Goal: Task Accomplishment & Management: Complete application form

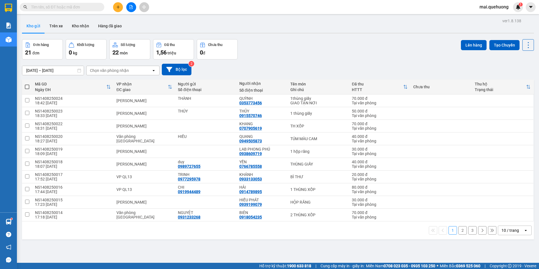
click at [512, 231] on div "10 / trang" at bounding box center [509, 230] width 17 height 6
click at [508, 219] on span "100 / trang" at bounding box center [508, 218] width 20 height 6
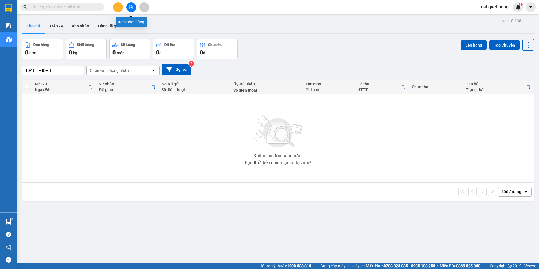
click at [135, 8] on button at bounding box center [131, 7] width 10 height 10
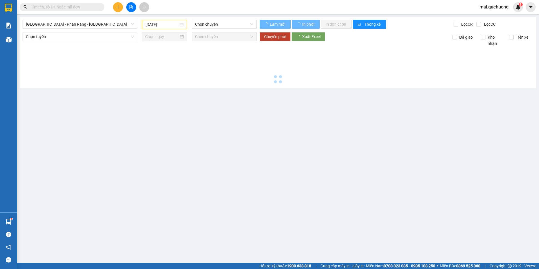
type input "[DATE]"
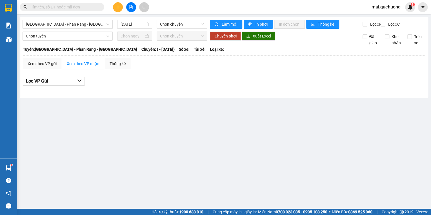
drag, startPoint x: 174, startPoint y: 97, endPoint x: 174, endPoint y: 92, distance: 4.8
click at [174, 97] on div "Sài Gòn - Phan Rang - Ninh Sơn 15/08/2025 Chọn chuyến Làm mới In phơi In đơn ch…" at bounding box center [224, 57] width 409 height 81
drag, startPoint x: 96, startPoint y: 23, endPoint x: 91, endPoint y: 59, distance: 36.1
click at [96, 23] on span "[GEOGRAPHIC_DATA] - Phan Rang - [GEOGRAPHIC_DATA]" at bounding box center [67, 24] width 83 height 8
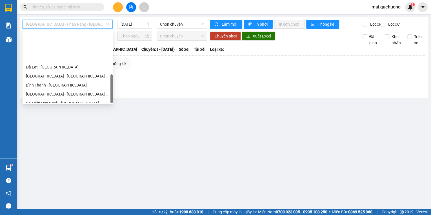
scroll to position [153, 0]
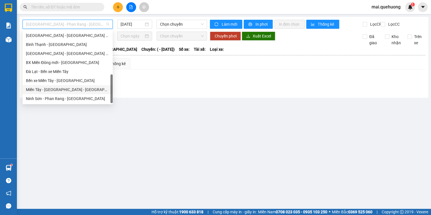
click at [81, 90] on div "Miền Tây - [GEOGRAPHIC_DATA] - [GEOGRAPHIC_DATA]" at bounding box center [67, 90] width 83 height 6
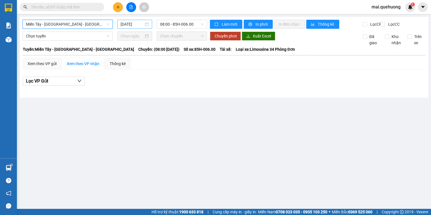
click at [133, 21] on input "[DATE]" at bounding box center [132, 24] width 23 height 6
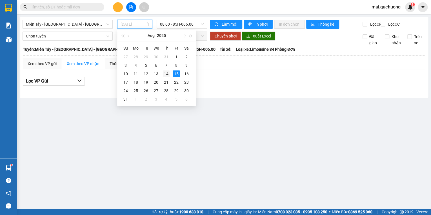
click at [166, 74] on div "14" at bounding box center [166, 73] width 7 height 7
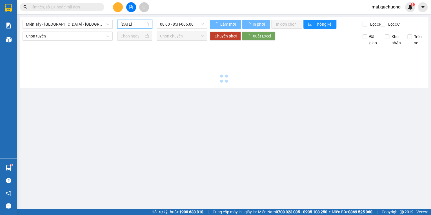
type input "[DATE]"
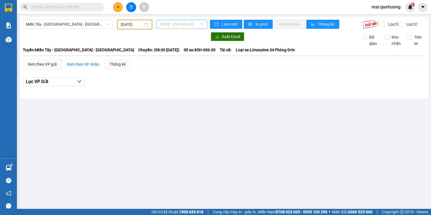
click at [178, 25] on span "08:00 - 85H-006.00" at bounding box center [182, 24] width 44 height 8
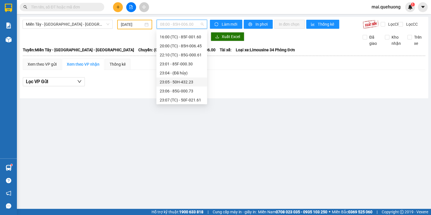
scroll to position [63, 0]
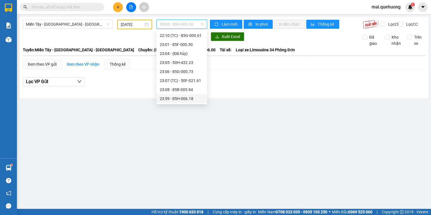
click at [178, 97] on div "23:59 - 85H-006.18" at bounding box center [182, 99] width 44 height 6
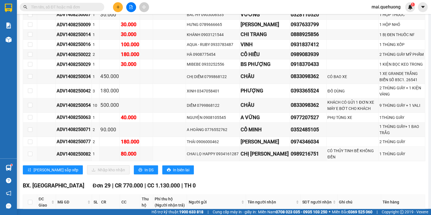
scroll to position [677, 0]
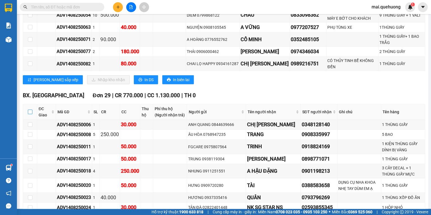
click at [29, 110] on input "checkbox" at bounding box center [30, 112] width 5 height 5
checkbox input "true"
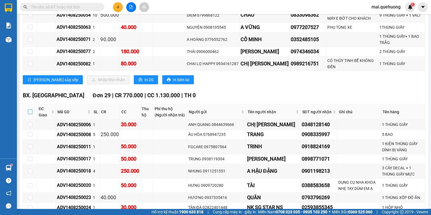
checkbox input "true"
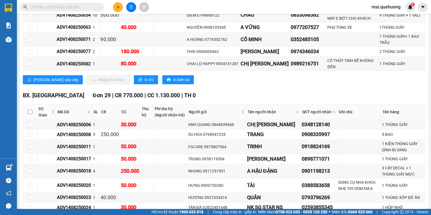
checkbox input "true"
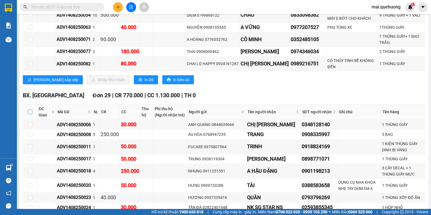
checkbox input "true"
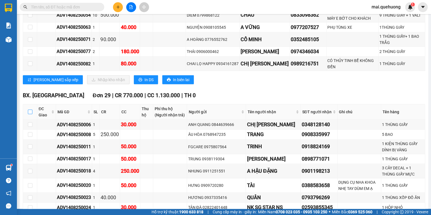
checkbox input "true"
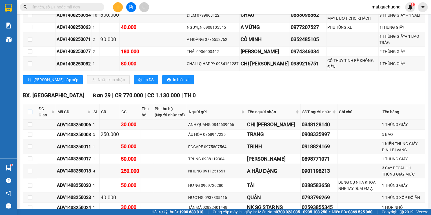
checkbox input "true"
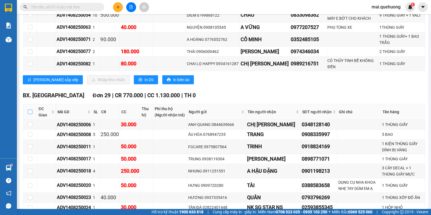
checkbox input "true"
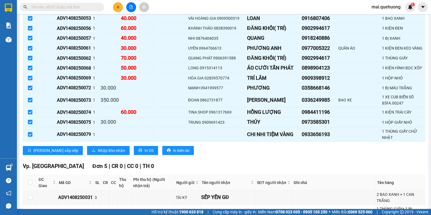
scroll to position [1015, 0]
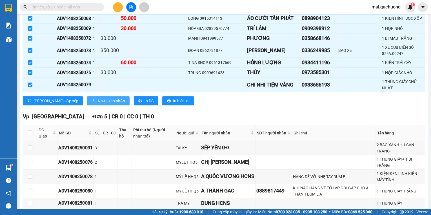
click at [98, 98] on span "Nhập kho nhận" at bounding box center [111, 101] width 27 height 6
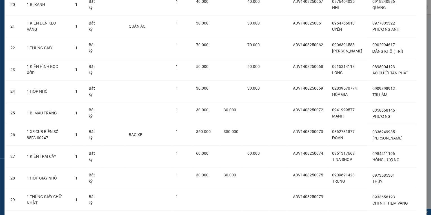
scroll to position [532, 0]
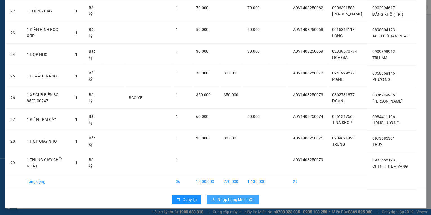
click at [229, 202] on span "Nhập hàng kho nhận" at bounding box center [236, 199] width 37 height 6
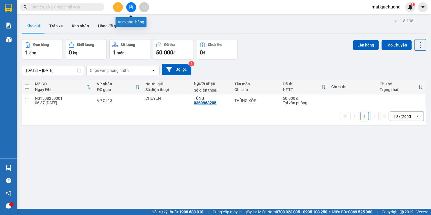
click at [131, 8] on icon "file-add" at bounding box center [131, 7] width 4 height 4
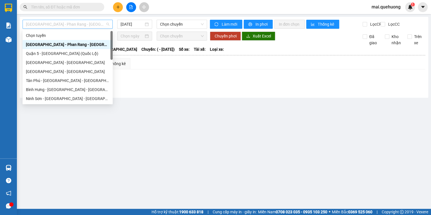
click at [81, 25] on span "[GEOGRAPHIC_DATA] - Phan Rang - [GEOGRAPHIC_DATA]" at bounding box center [67, 24] width 83 height 8
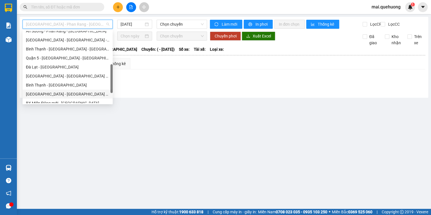
scroll to position [153, 0]
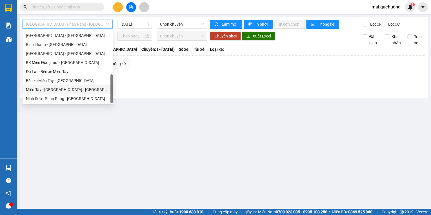
click at [78, 88] on div "Miền Tây - [GEOGRAPHIC_DATA] - [GEOGRAPHIC_DATA]" at bounding box center [67, 90] width 83 height 6
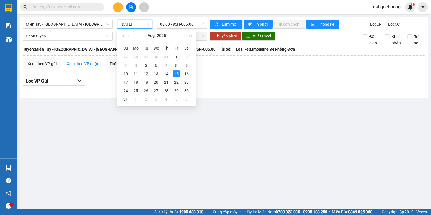
click at [136, 23] on input "[DATE]" at bounding box center [132, 24] width 23 height 6
click at [165, 74] on div "14" at bounding box center [166, 73] width 7 height 7
type input "[DATE]"
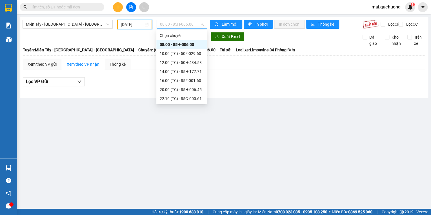
click at [177, 25] on span "08:00 - 85H-006.00" at bounding box center [182, 24] width 44 height 8
click at [182, 89] on div "23:08 - 85B-005.94" at bounding box center [182, 90] width 44 height 6
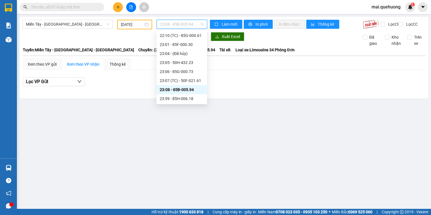
click at [174, 24] on span "23:08 - 85B-005.94" at bounding box center [182, 24] width 44 height 8
click at [173, 79] on div "23:07 (TC) - 50F-021.61" at bounding box center [182, 81] width 44 height 6
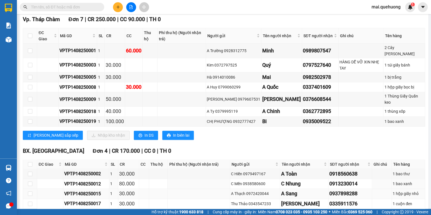
scroll to position [282, 0]
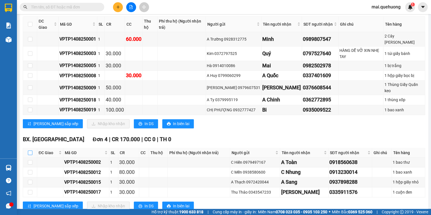
click at [31, 151] on input "checkbox" at bounding box center [30, 153] width 5 height 5
checkbox input "true"
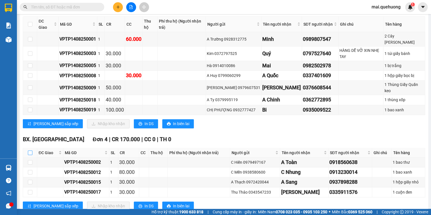
checkbox input "true"
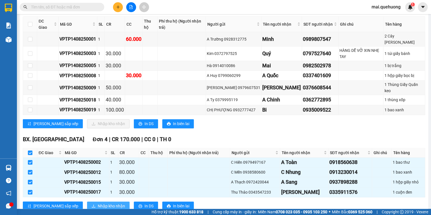
click at [98, 203] on span "Nhập kho nhận" at bounding box center [111, 206] width 27 height 6
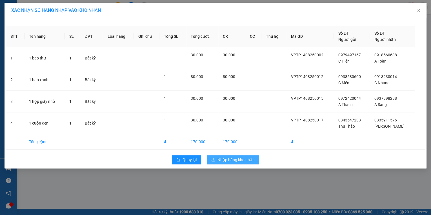
click at [226, 158] on span "Nhập hàng kho nhận" at bounding box center [236, 160] width 37 height 6
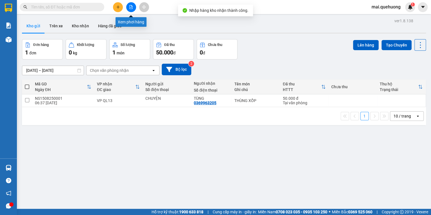
click at [131, 8] on icon "file-add" at bounding box center [131, 7] width 4 height 4
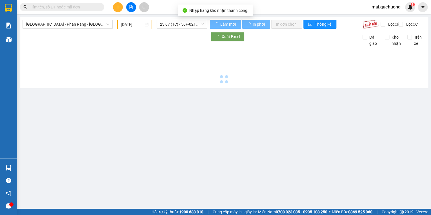
type input "[DATE]"
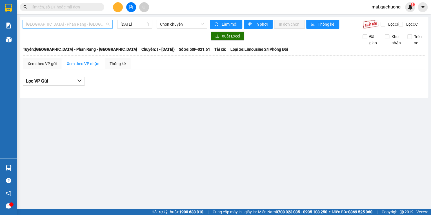
click at [78, 24] on span "[GEOGRAPHIC_DATA] - Phan Rang - [GEOGRAPHIC_DATA]" at bounding box center [67, 24] width 83 height 8
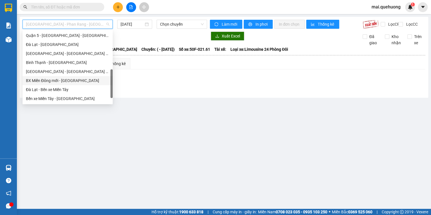
scroll to position [153, 0]
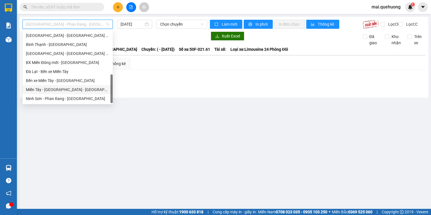
click at [71, 89] on div "Miền Tây - [GEOGRAPHIC_DATA] - [GEOGRAPHIC_DATA]" at bounding box center [67, 90] width 83 height 6
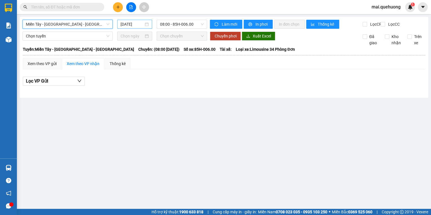
click at [135, 23] on input "[DATE]" at bounding box center [132, 24] width 23 height 6
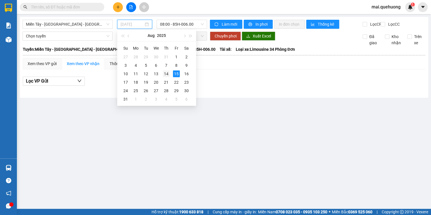
click at [165, 74] on div "14" at bounding box center [166, 73] width 7 height 7
type input "[DATE]"
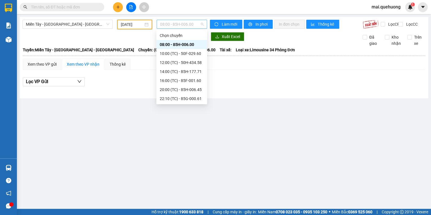
click at [177, 21] on span "08:00 - 85H-006.00" at bounding box center [182, 24] width 44 height 8
click at [185, 79] on div "23:07 (TC) - 50F-021.61" at bounding box center [182, 81] width 44 height 6
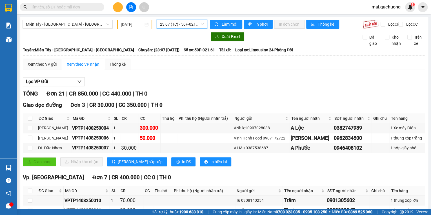
click at [170, 25] on span "23:07 (TC) - 50F-021.61" at bounding box center [182, 24] width 44 height 8
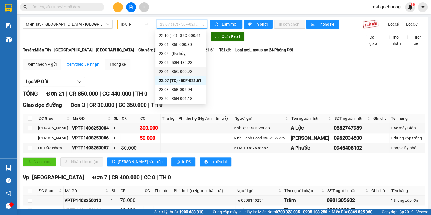
click at [180, 72] on div "23:06 - 85G-000.73" at bounding box center [181, 72] width 44 height 6
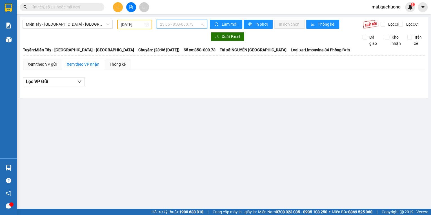
drag, startPoint x: 178, startPoint y: 21, endPoint x: 185, endPoint y: 53, distance: 32.6
click at [178, 24] on span "23:06 - 85G-000.73" at bounding box center [182, 24] width 44 height 8
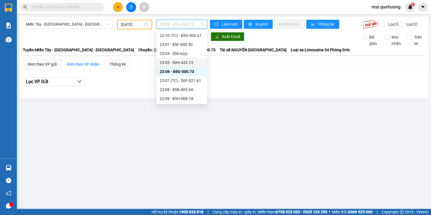
click at [187, 61] on div "23:05 - 50H-432.23" at bounding box center [182, 62] width 44 height 6
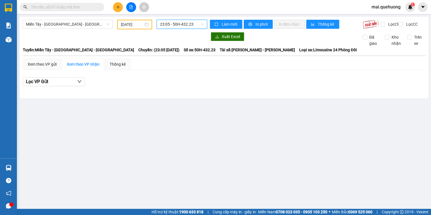
click at [188, 25] on span "23:05 - 50H-432.23" at bounding box center [182, 24] width 44 height 8
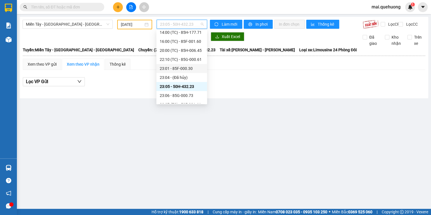
scroll to position [63, 0]
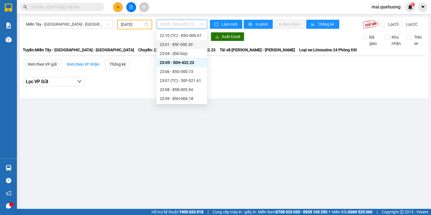
click at [191, 44] on div "23:01 - 85F-000.30" at bounding box center [182, 44] width 44 height 6
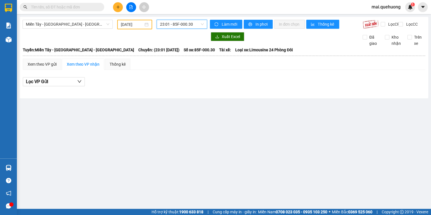
click at [187, 23] on span "23:01 - 85F-000.30" at bounding box center [182, 24] width 44 height 8
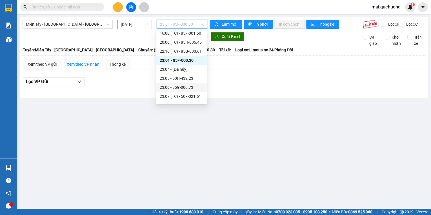
scroll to position [41, 0]
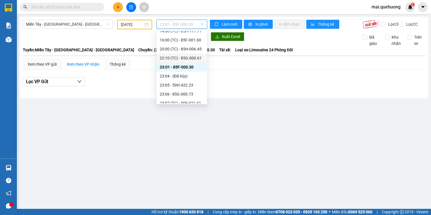
click at [192, 56] on div "22:10 (TC) - 85G-000.61" at bounding box center [182, 58] width 44 height 6
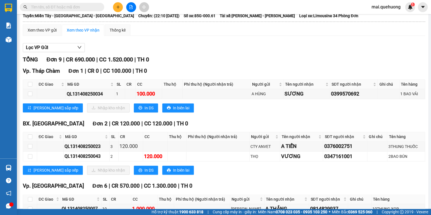
scroll to position [45, 0]
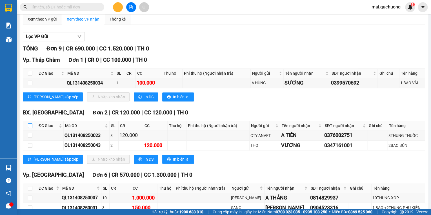
click at [29, 128] on input "checkbox" at bounding box center [30, 125] width 5 height 5
checkbox input "true"
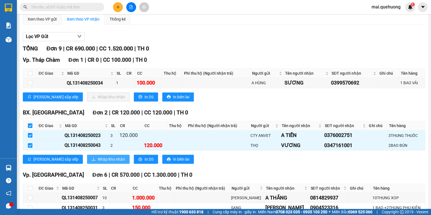
click at [98, 161] on span "Nhập kho nhận" at bounding box center [111, 159] width 27 height 6
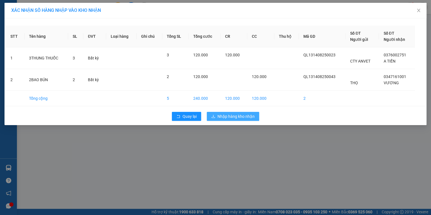
click at [232, 114] on span "Nhập hàng kho nhận" at bounding box center [236, 116] width 37 height 6
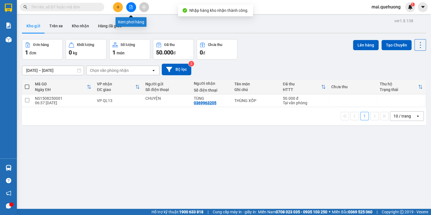
click at [132, 8] on icon "file-add" at bounding box center [131, 7] width 4 height 4
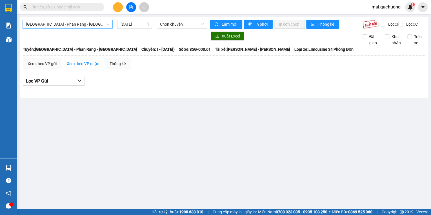
click at [92, 27] on span "[GEOGRAPHIC_DATA] - Phan Rang - [GEOGRAPHIC_DATA]" at bounding box center [67, 24] width 83 height 8
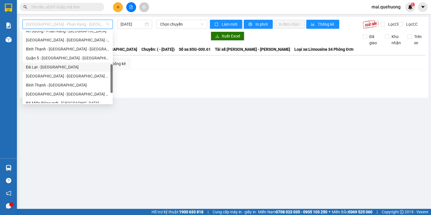
scroll to position [153, 0]
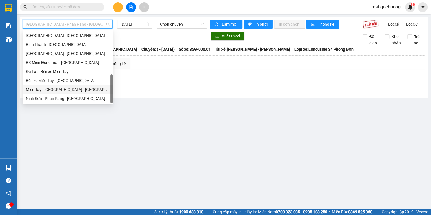
click at [89, 90] on div "Miền Tây - [GEOGRAPHIC_DATA] - [GEOGRAPHIC_DATA]" at bounding box center [67, 90] width 83 height 6
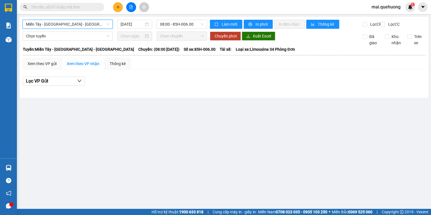
click at [122, 19] on div "Miền Tây - [GEOGRAPHIC_DATA] - [GEOGRAPHIC_DATA] Tây - [GEOGRAPHIC_DATA] - [GEO…" at bounding box center [224, 57] width 409 height 81
click at [128, 25] on input "[DATE]" at bounding box center [132, 24] width 23 height 6
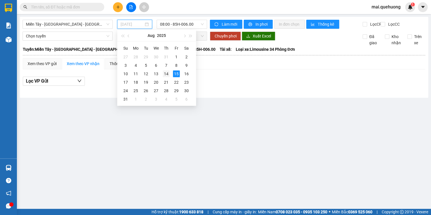
click at [168, 73] on div "14" at bounding box center [166, 73] width 7 height 7
type input "[DATE]"
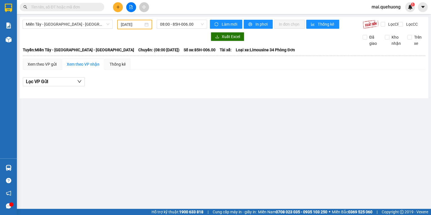
click at [182, 29] on div "Miền Tây - [GEOGRAPHIC_DATA] - [GEOGRAPHIC_DATA] [DATE] 08:00 - 85H-006.00" at bounding box center [115, 25] width 185 height 10
click at [183, 26] on span "08:00 - 85H-006.00" at bounding box center [182, 24] width 44 height 8
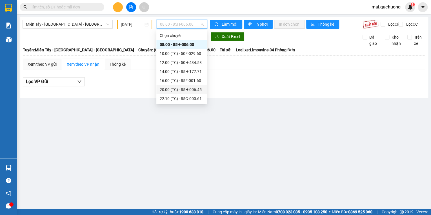
click at [186, 88] on div "20:00 (TC) - 85H-006.45" at bounding box center [182, 90] width 44 height 6
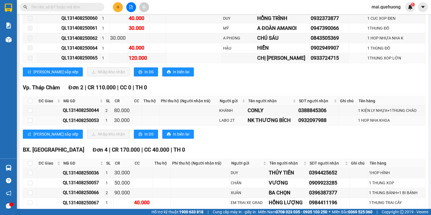
scroll to position [259, 0]
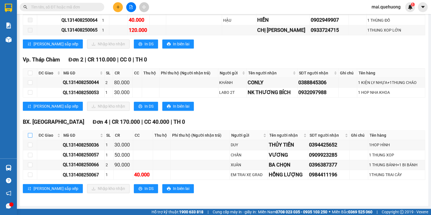
click at [31, 134] on input "checkbox" at bounding box center [30, 135] width 5 height 5
checkbox input "true"
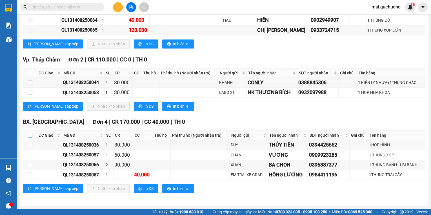
checkbox input "true"
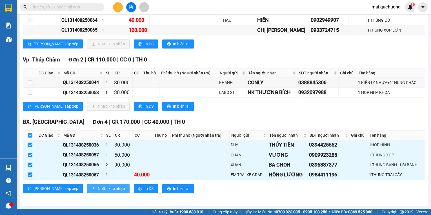
click at [98, 187] on span "Nhập kho nhận" at bounding box center [111, 188] width 27 height 6
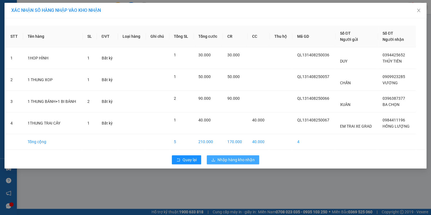
click at [223, 158] on span "Nhập hàng kho nhận" at bounding box center [236, 160] width 37 height 6
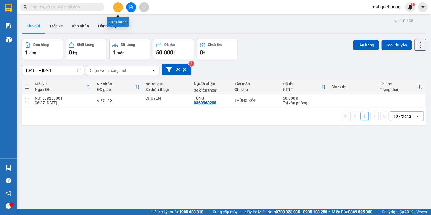
click at [118, 6] on icon "plus" at bounding box center [118, 7] width 4 height 4
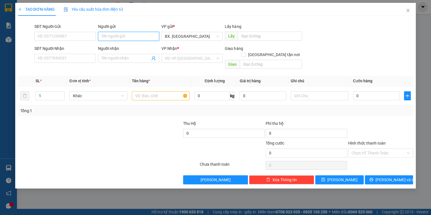
click at [130, 36] on input "Người gửi" at bounding box center [128, 36] width 61 height 9
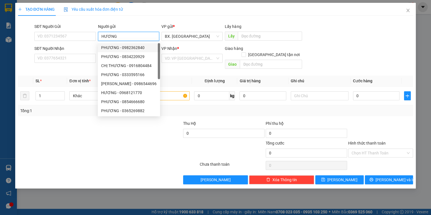
drag, startPoint x: 139, startPoint y: 36, endPoint x: -1, endPoint y: 37, distance: 139.8
click at [0, 37] on html "Kết quả tìm kiếm ( 0 ) Bộ lọc No Data mai.quehuong 1 Báo cáo Báo cáo dòng tiền …" at bounding box center [215, 107] width 431 height 215
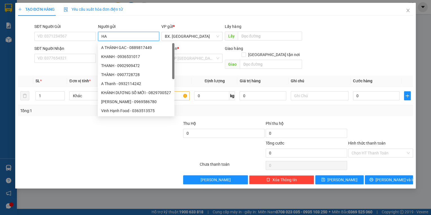
type input "H"
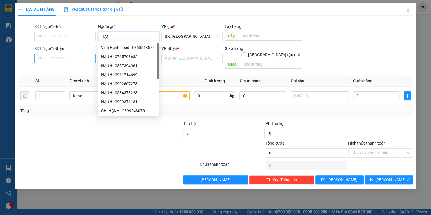
type input "HẠNH"
click at [62, 58] on input "SĐT Người Nhận" at bounding box center [64, 58] width 61 height 9
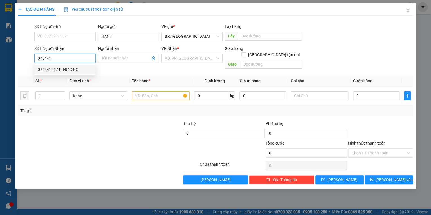
click at [58, 68] on div "0764412674 - HƯƠNG" at bounding box center [65, 70] width 54 height 6
type input "0764412674"
type input "HƯƠNG"
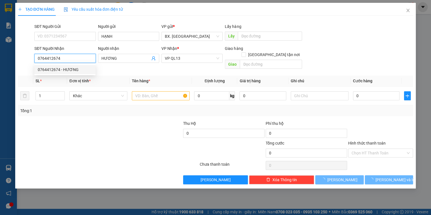
type input "50.000"
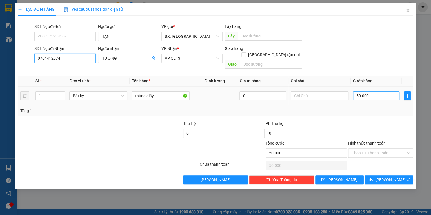
type input "0764412674"
click at [379, 92] on input "50.000" at bounding box center [376, 95] width 47 height 9
type input "4"
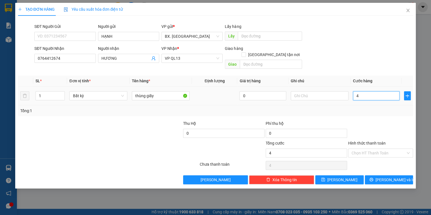
type input "40"
type input "40.000"
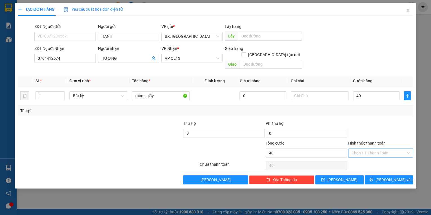
type input "40.000"
click at [375, 149] on input "Hình thức thanh toán" at bounding box center [379, 153] width 54 height 8
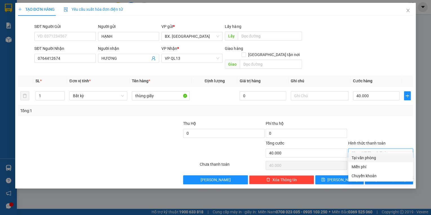
click at [372, 156] on div "Tại văn phòng" at bounding box center [381, 158] width 58 height 6
type input "0"
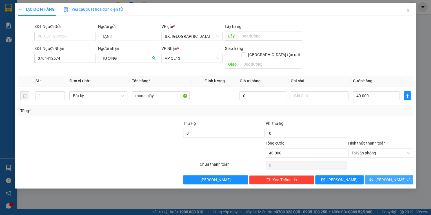
click at [377, 175] on button "[PERSON_NAME] và In" at bounding box center [389, 179] width 48 height 9
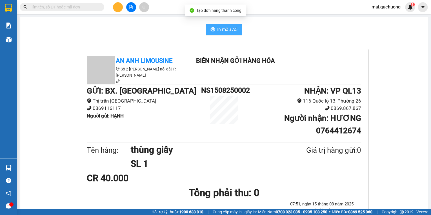
click at [230, 29] on span "In mẫu A5" at bounding box center [227, 29] width 20 height 7
